Goal: Task Accomplishment & Management: Complete application form

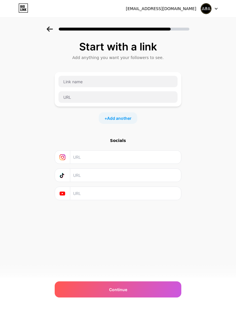
scroll to position [18, 0]
click at [108, 115] on span "Add another" at bounding box center [119, 118] width 24 height 6
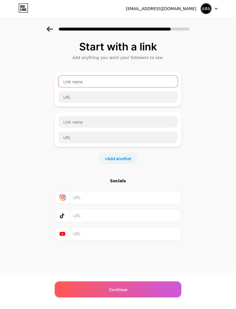
click at [67, 76] on input "text" at bounding box center [117, 82] width 119 height 12
type input "RBA"
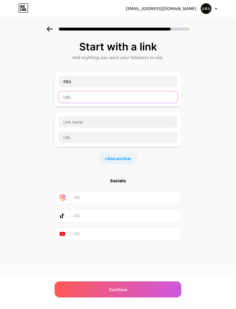
click at [64, 91] on input "text" at bounding box center [117, 97] width 119 height 12
click at [66, 91] on input "text" at bounding box center [117, 97] width 119 height 12
paste input "[URL][DOMAIN_NAME]"
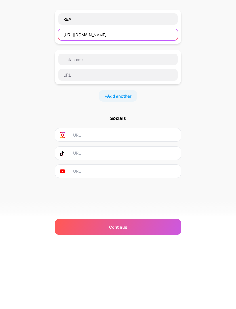
scroll to position [0, 0]
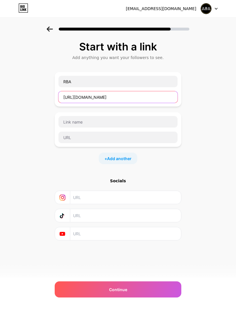
type input "[URL][DOMAIN_NAME]"
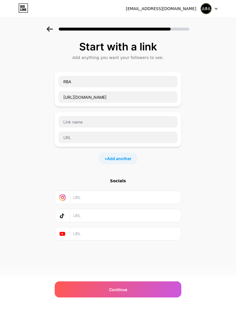
click at [35, 96] on div "Start with a link Add anything you want your followers to see. RBA [URL][DOMAIN…" at bounding box center [118, 147] width 236 height 243
click at [47, 28] on icon at bounding box center [50, 28] width 6 height 5
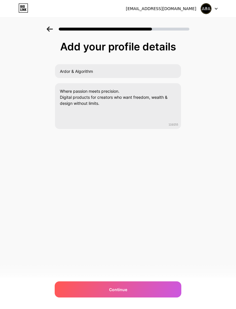
click at [105, 292] on div "Continue" at bounding box center [118, 289] width 127 height 16
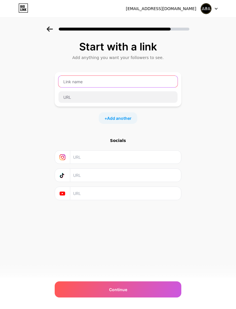
click at [66, 82] on input "text" at bounding box center [117, 82] width 119 height 12
type input "RBA"
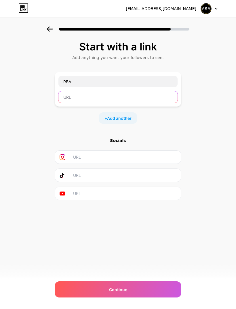
click at [64, 99] on input "text" at bounding box center [117, 97] width 119 height 12
click at [66, 99] on input "text" at bounding box center [117, 97] width 119 height 12
paste input "[URL][DOMAIN_NAME]"
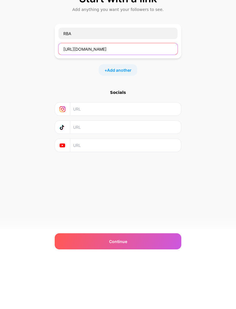
type input "[URL][DOMAIN_NAME]"
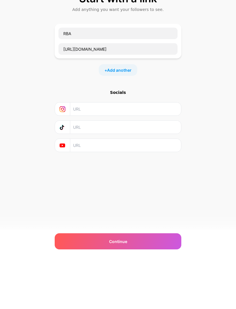
click at [77, 150] on input "text" at bounding box center [125, 156] width 104 height 13
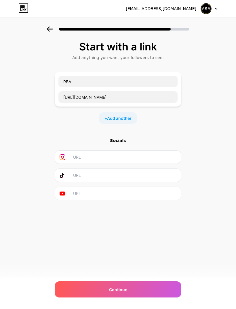
click at [74, 150] on input "text" at bounding box center [125, 156] width 104 height 13
paste input "[URL][DOMAIN_NAME]"
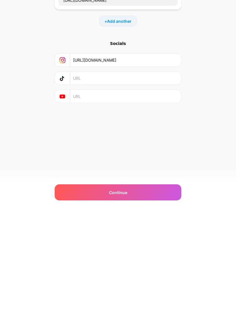
type input "[URL][DOMAIN_NAME]"
click at [82, 281] on div "Continue" at bounding box center [118, 289] width 127 height 16
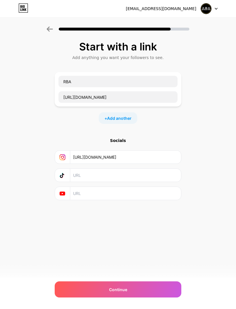
scroll to position [0, 0]
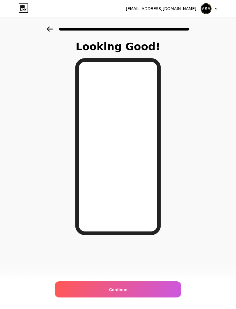
click at [80, 308] on html "[EMAIL_ADDRESS][DOMAIN_NAME] Logout Link Copied Looking Good! Continue" at bounding box center [118, 154] width 236 height 309
click at [79, 307] on div "[EMAIL_ADDRESS][DOMAIN_NAME] Logout Link Copied Looking Good! Continue" at bounding box center [118, 154] width 236 height 309
click at [117, 290] on span "Continue" at bounding box center [118, 289] width 18 height 6
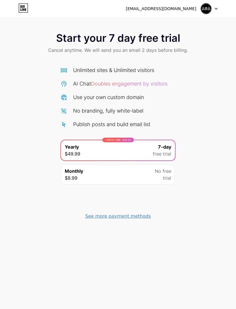
click at [98, 217] on div "See more payment methods" at bounding box center [118, 216] width 66 height 7
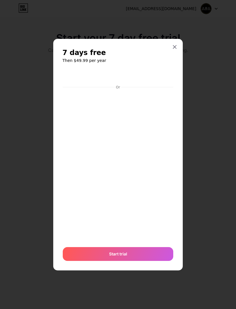
click at [176, 49] on icon at bounding box center [174, 47] width 5 height 5
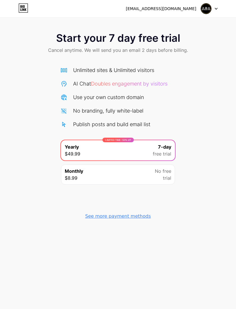
click at [217, 9] on icon at bounding box center [216, 8] width 2 height 1
click at [39, 207] on div "Start your 7 day free trial Cancel anytime. We will send you an email 2 days be…" at bounding box center [118, 124] width 236 height 196
click at [36, 115] on div "Start your 7 day free trial Cancel anytime. We will send you an email 2 days be…" at bounding box center [118, 124] width 236 height 196
